Goal: Transaction & Acquisition: Purchase product/service

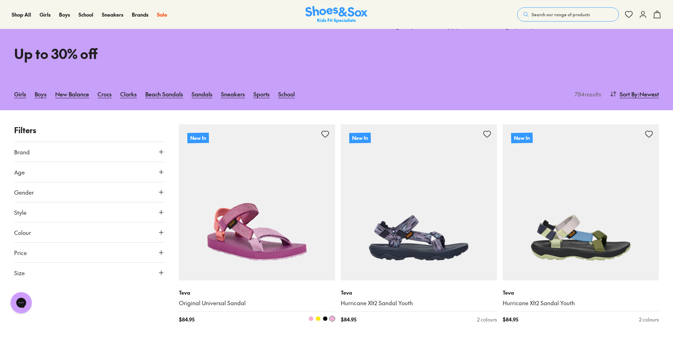
type input "***"
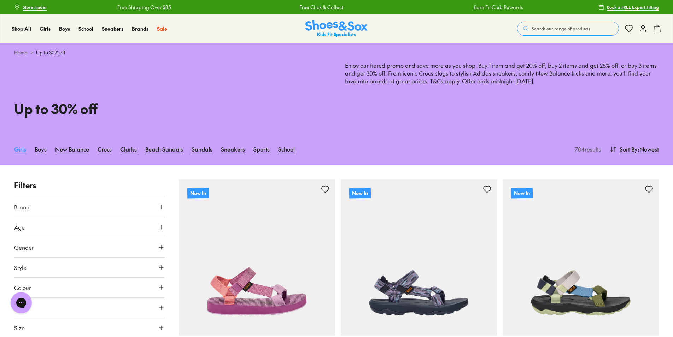
click at [23, 150] on link "Girls" at bounding box center [20, 149] width 12 height 16
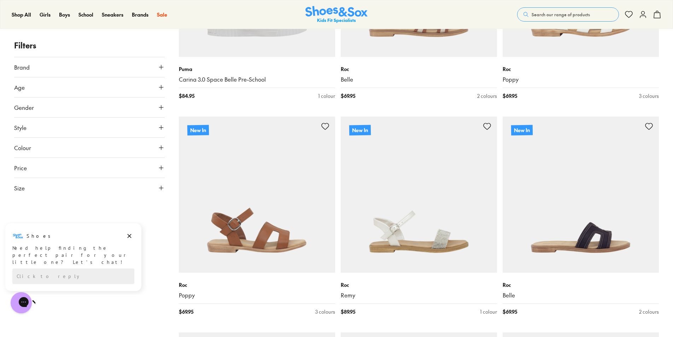
scroll to position [1910, 0]
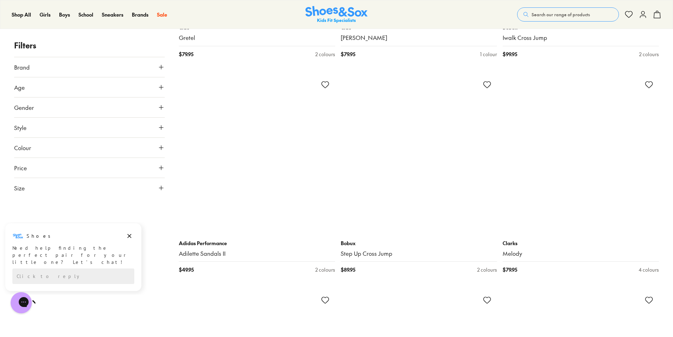
scroll to position [3289, 0]
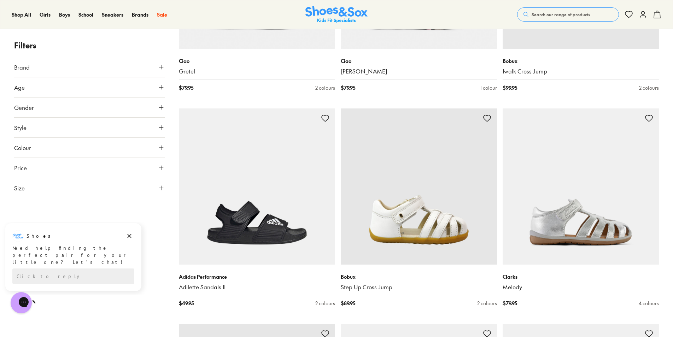
click at [161, 126] on icon at bounding box center [161, 127] width 7 height 7
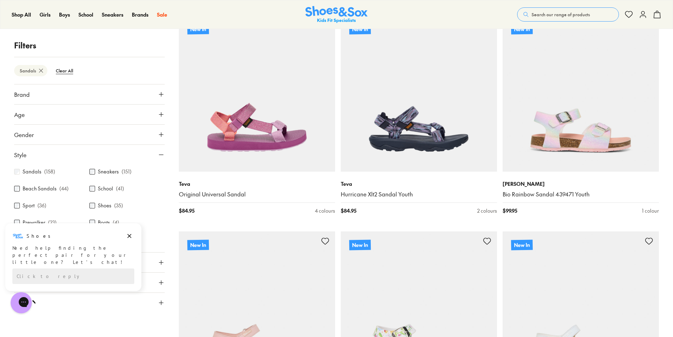
scroll to position [141, 0]
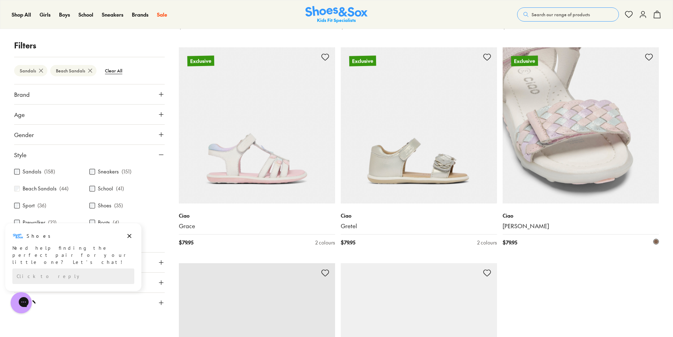
scroll to position [2139, 0]
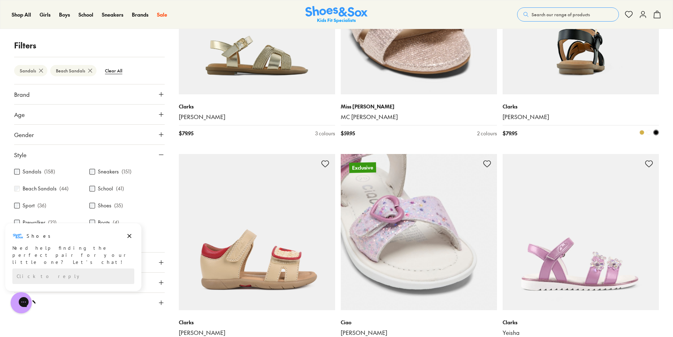
scroll to position [4331, 0]
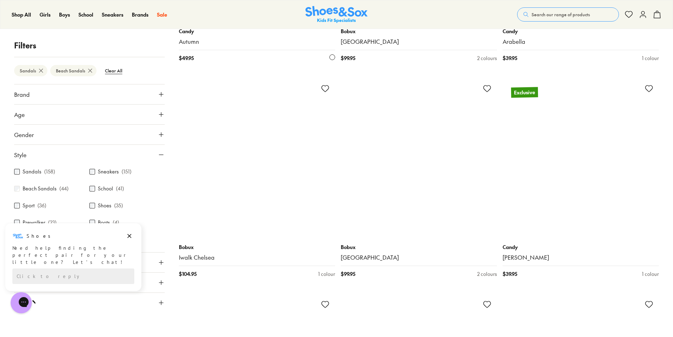
scroll to position [6595, 0]
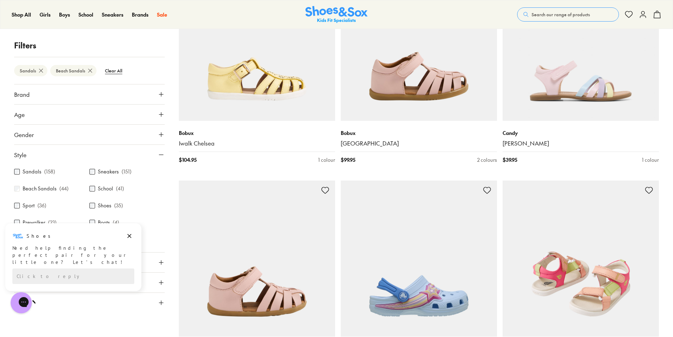
scroll to position [6736, 0]
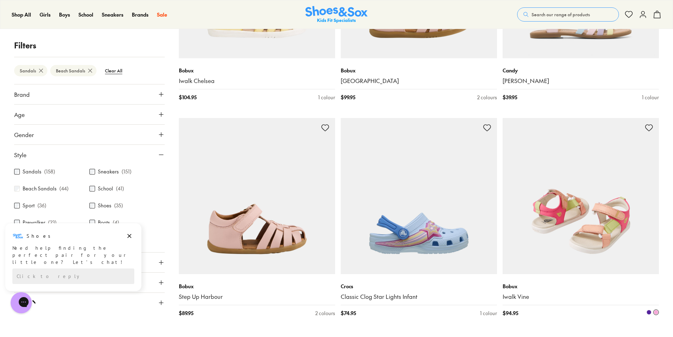
type input "***"
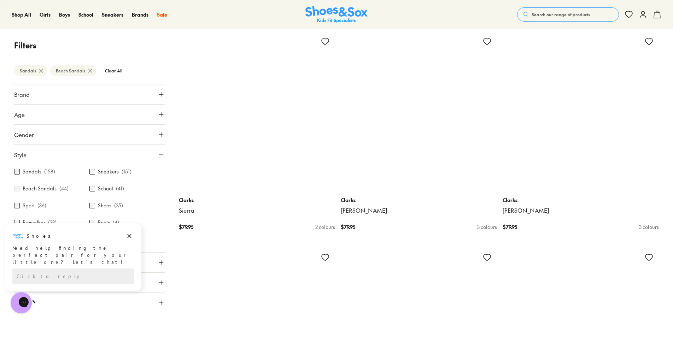
scroll to position [8434, 0]
